Goal: Task Accomplishment & Management: Complete application form

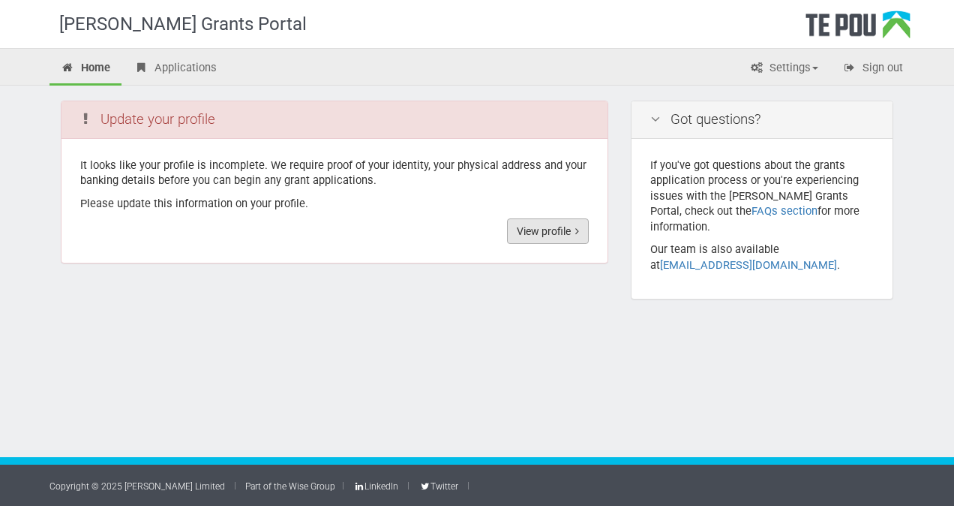
click at [543, 230] on link "View profile" at bounding box center [548, 231] width 82 height 26
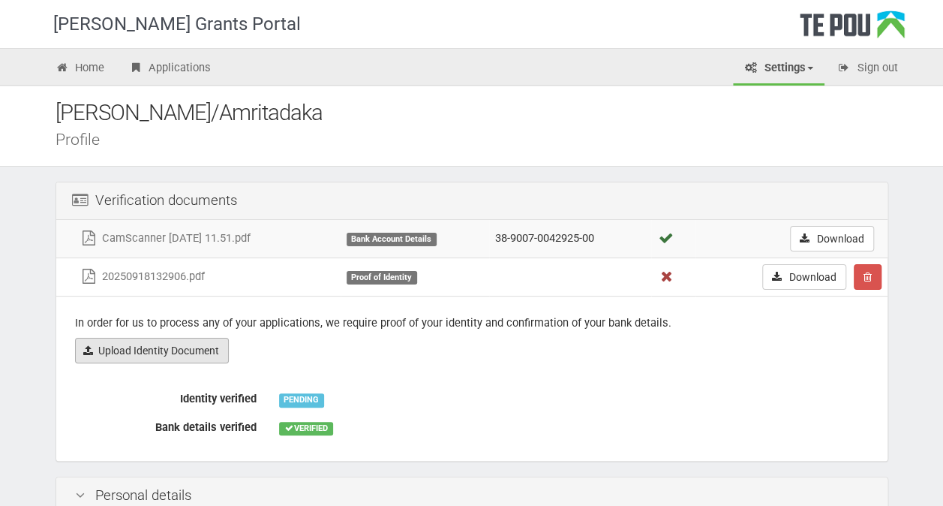
click at [212, 348] on link "Upload Identity Document" at bounding box center [152, 351] width 154 height 26
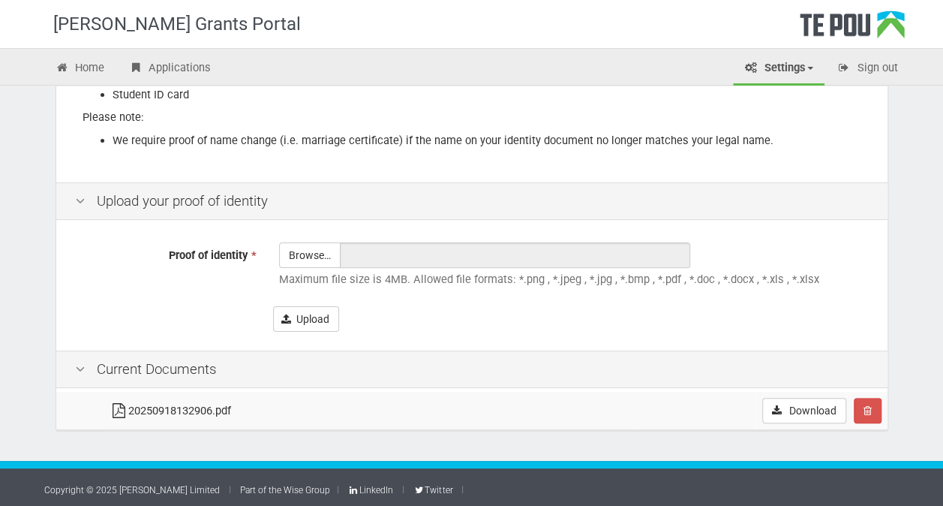
scroll to position [321, 0]
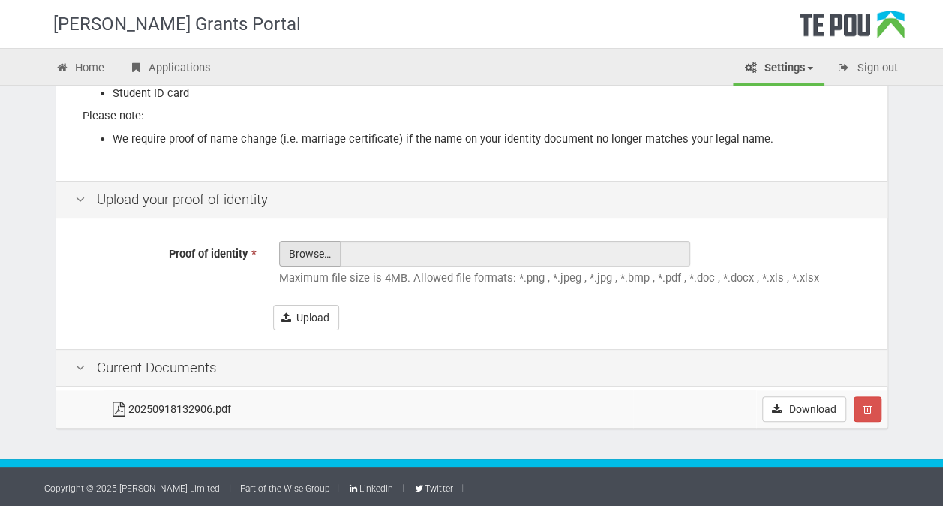
click at [299, 251] on input "Proof of identity *" at bounding box center [310, 295] width 60 height 107
type input "C:\fakepath\To Word 09-23-2025 11.59.pdf"
type input "To Word 09-23-2025 11.59.pdf"
click at [307, 316] on button "Upload" at bounding box center [306, 318] width 66 height 26
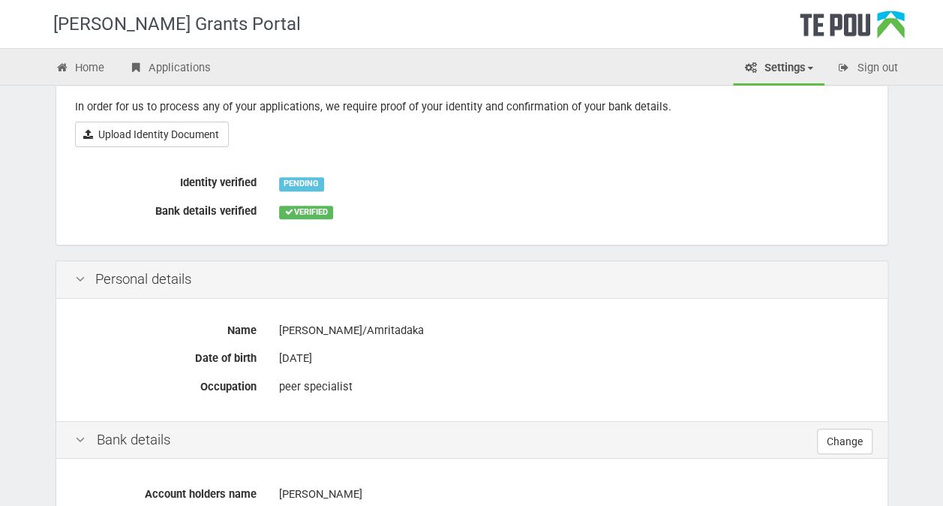
scroll to position [75, 0]
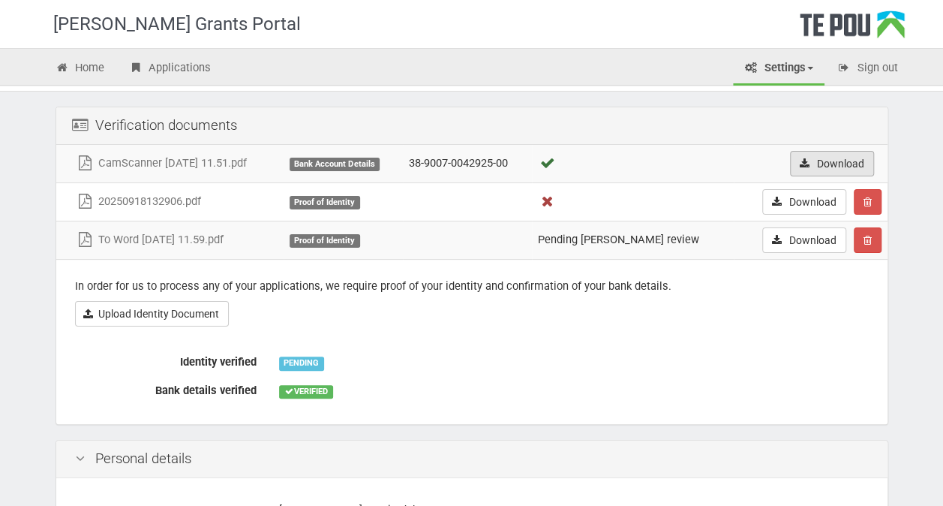
click at [803, 161] on icon at bounding box center [805, 163] width 14 height 11
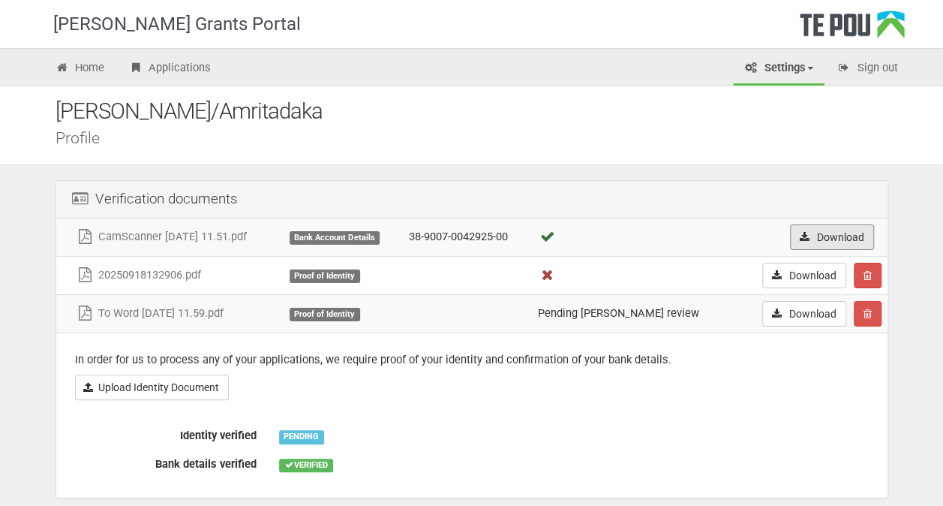
scroll to position [0, 0]
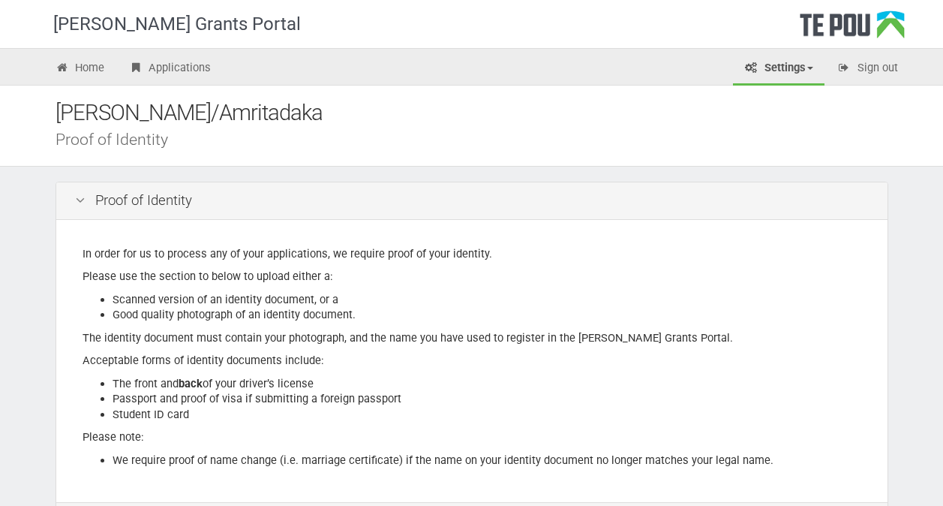
scroll to position [321, 0]
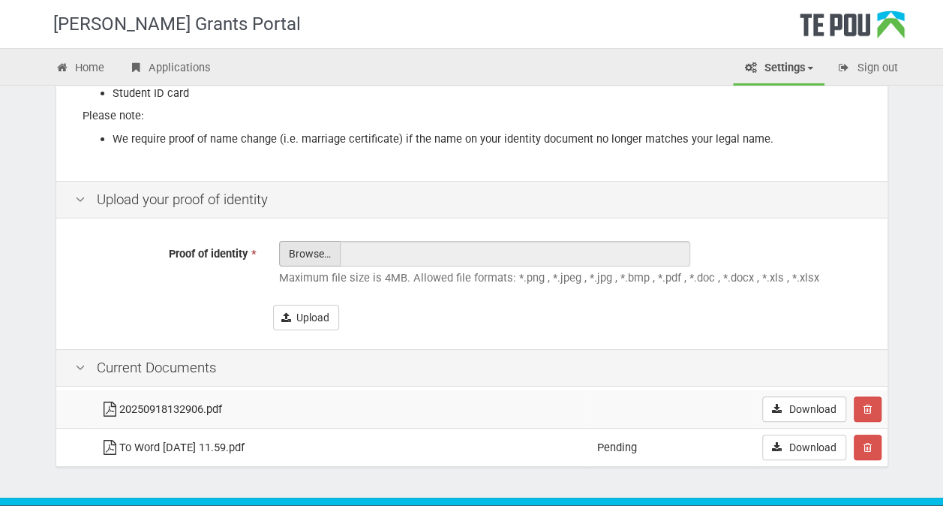
click at [308, 258] on input "Proof of identity *" at bounding box center [310, 295] width 60 height 107
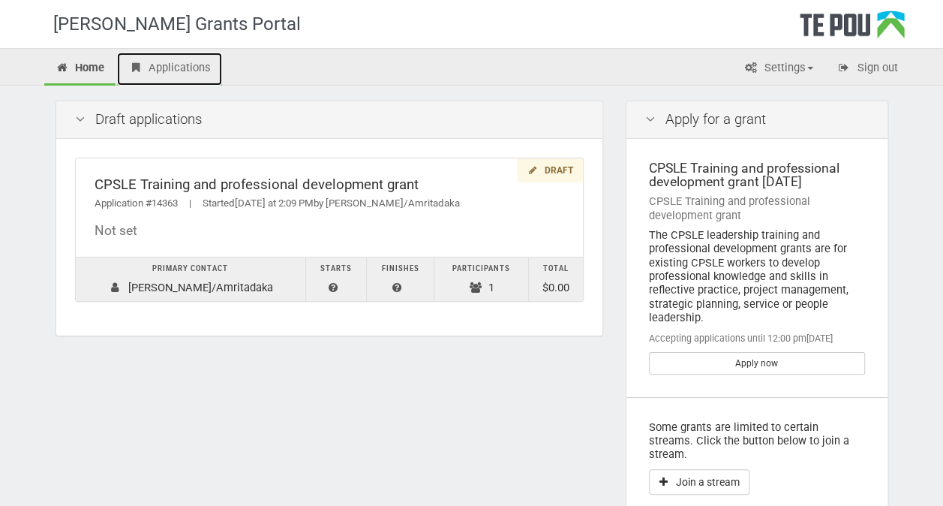
click at [173, 66] on link "Applications" at bounding box center [169, 69] width 105 height 33
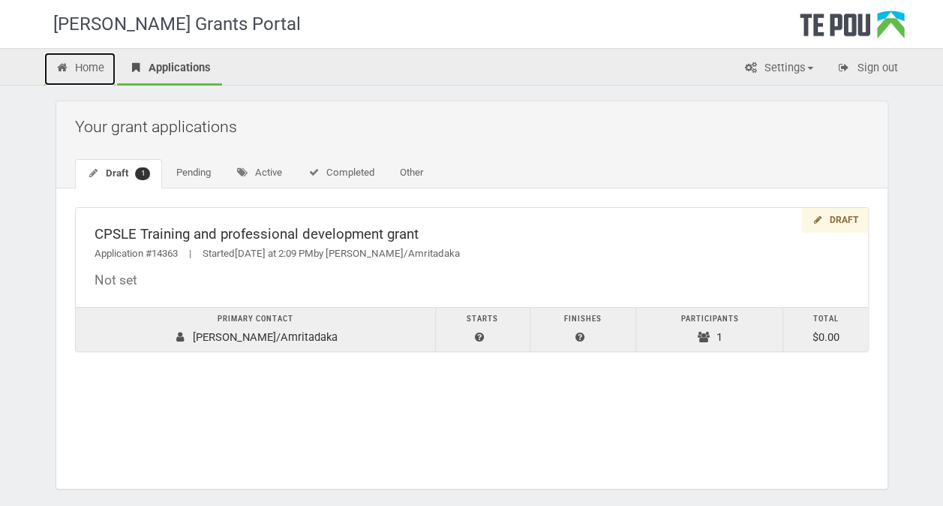
click at [83, 63] on link "Home" at bounding box center [80, 69] width 72 height 33
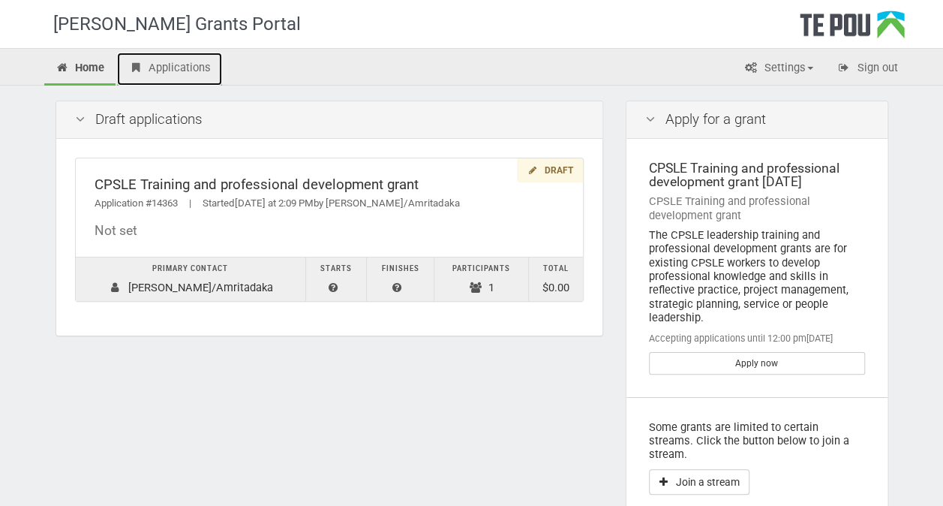
click at [178, 65] on link "Applications" at bounding box center [169, 69] width 105 height 33
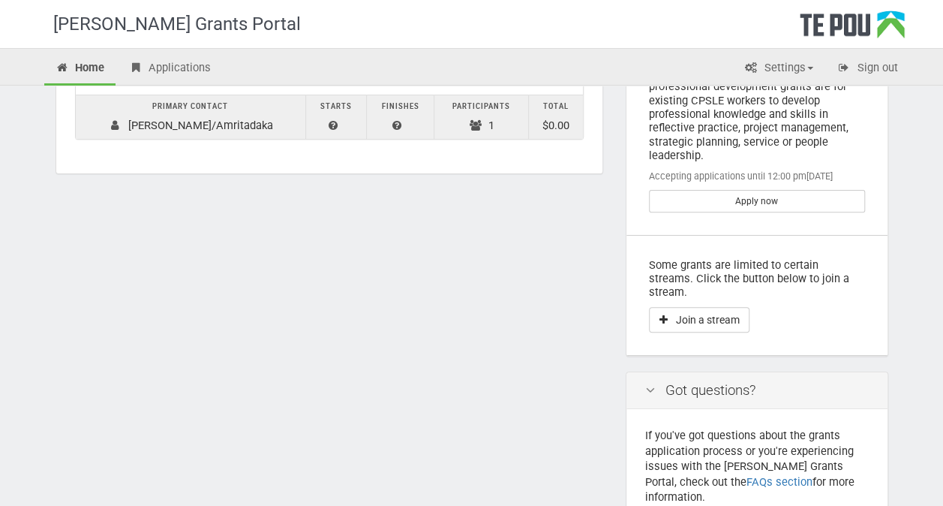
scroll to position [273, 0]
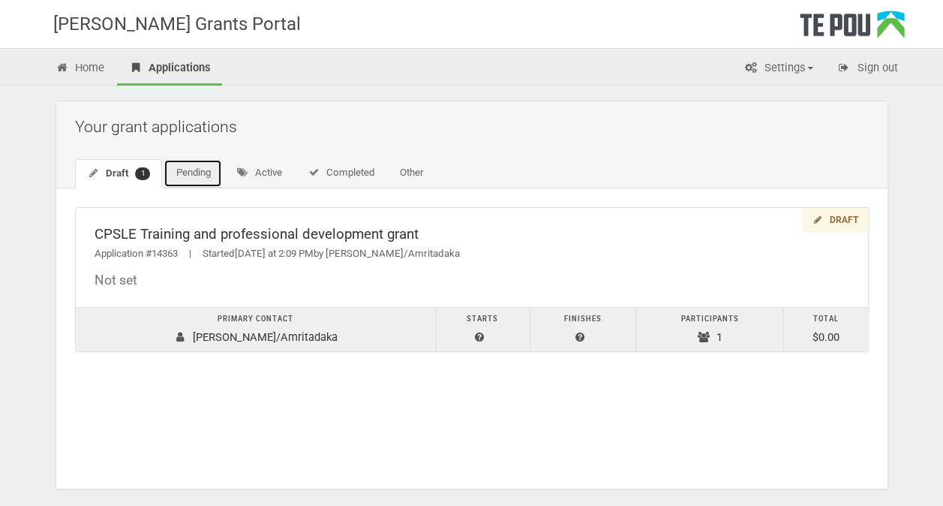
click at [197, 173] on link "Pending" at bounding box center [193, 173] width 59 height 29
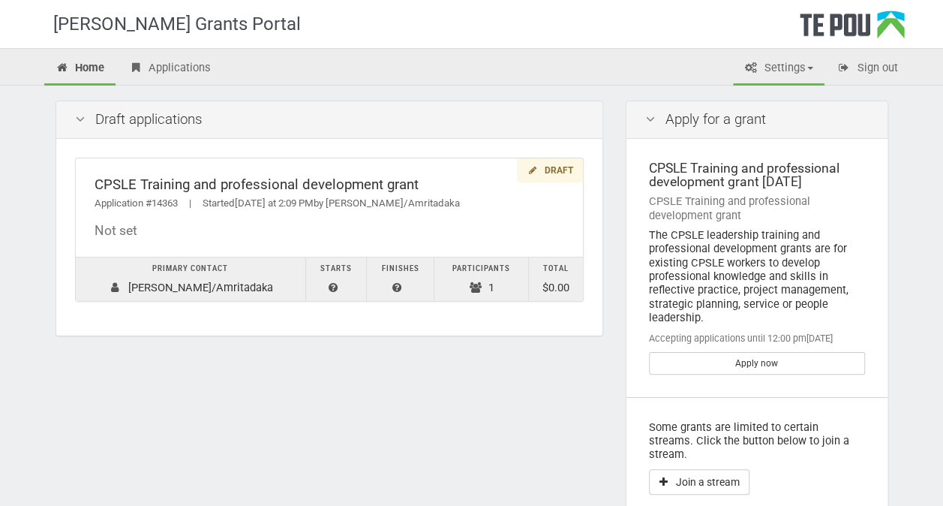
click at [807, 66] on link "Settings" at bounding box center [779, 69] width 92 height 33
click at [654, 119] on icon at bounding box center [650, 120] width 18 height 14
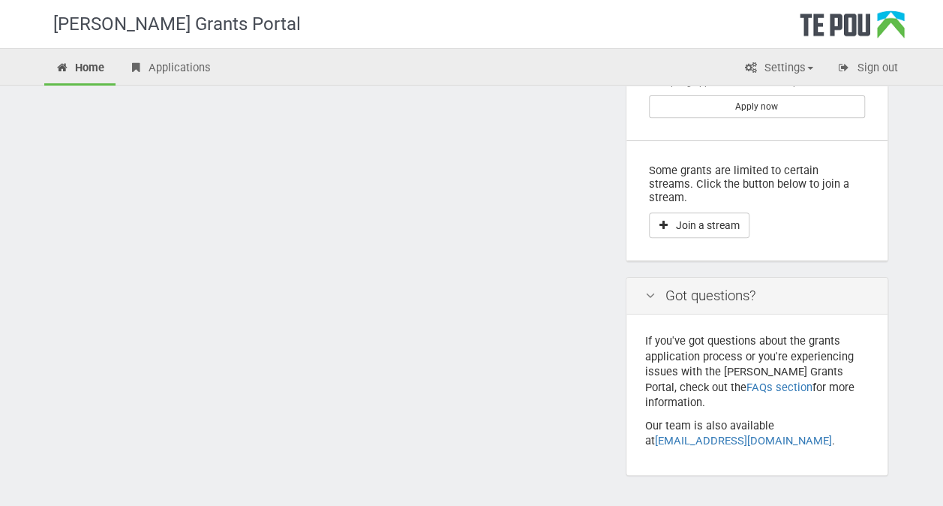
scroll to position [273, 0]
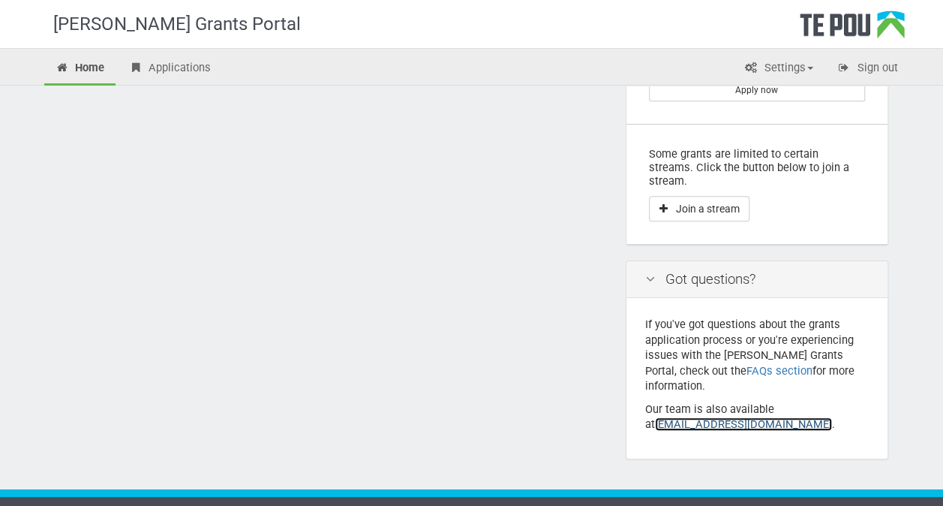
click at [702, 417] on link "grants@tepou.co.nz" at bounding box center [743, 424] width 177 height 14
